Goal: Task Accomplishment & Management: Manage account settings

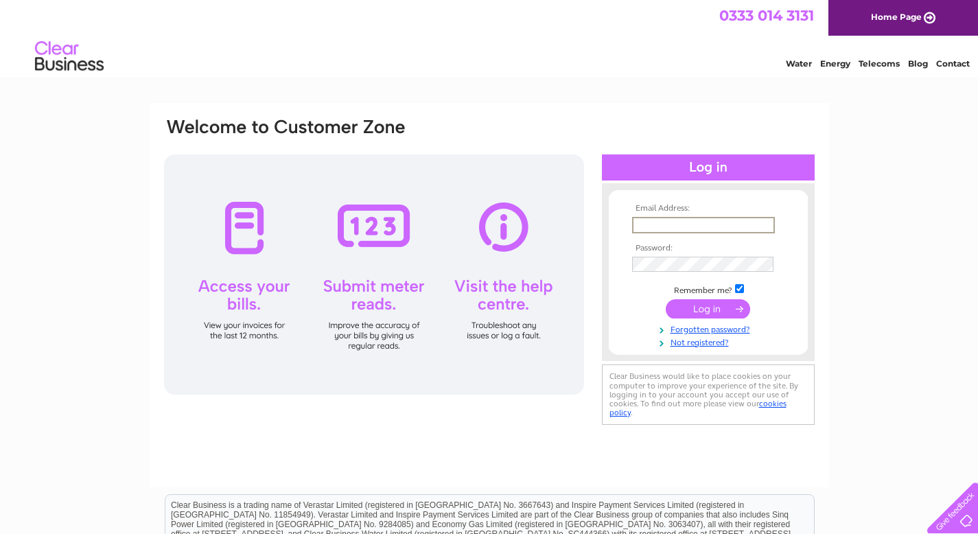
type input "[EMAIL_ADDRESS][DOMAIN_NAME]"
click at [703, 304] on input "submit" at bounding box center [708, 308] width 84 height 19
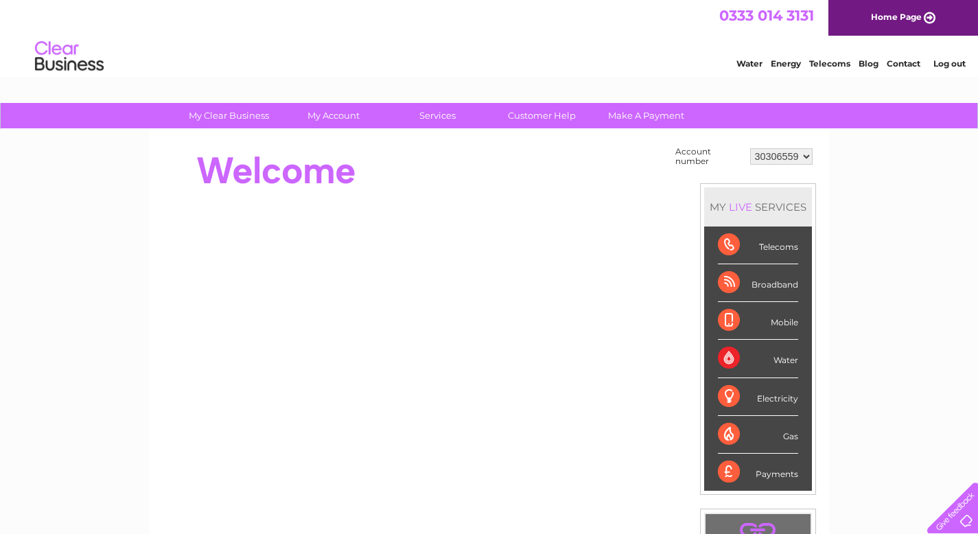
click at [970, 524] on div at bounding box center [950, 505] width 56 height 56
